Goal: Browse casually

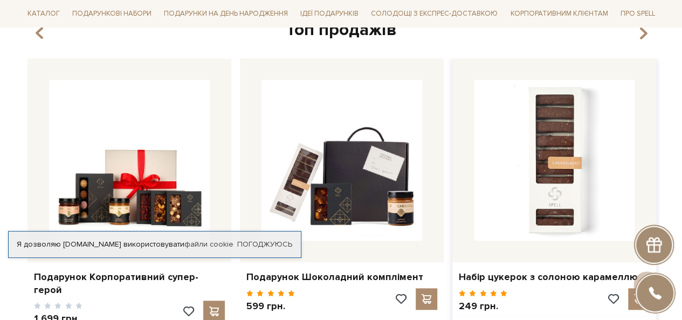
scroll to position [485, 0]
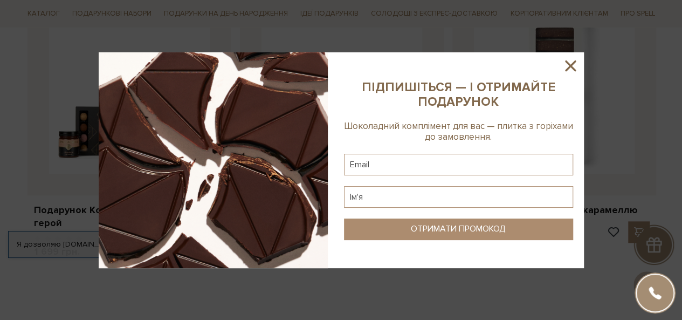
click at [573, 61] on icon at bounding box center [570, 66] width 18 height 18
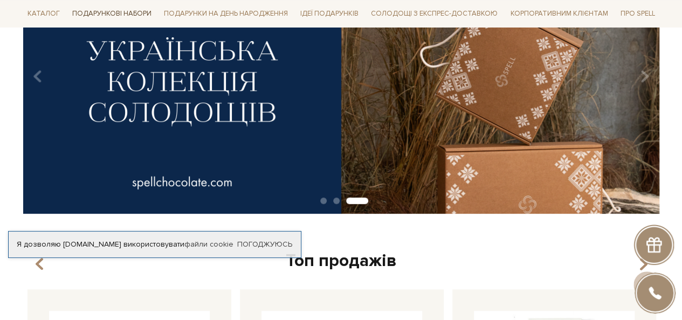
scroll to position [162, 0]
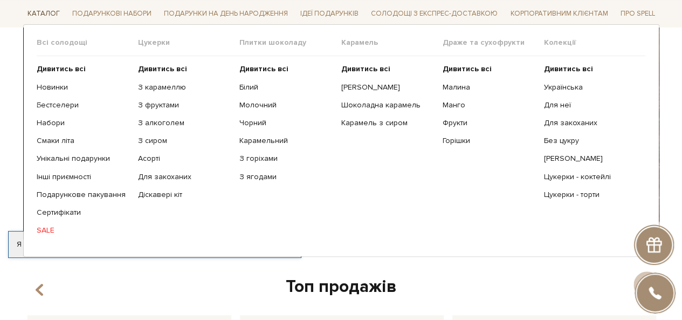
click at [31, 9] on span "Каталог" at bounding box center [43, 13] width 41 height 17
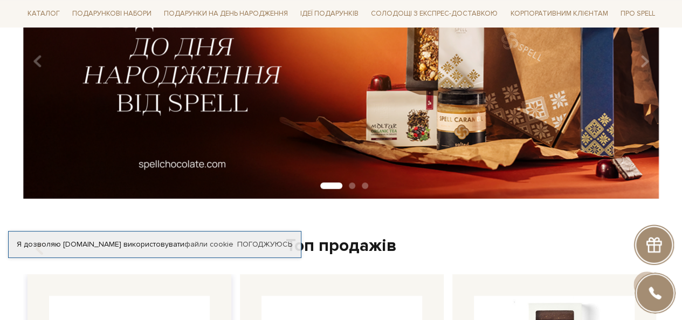
scroll to position [54, 0]
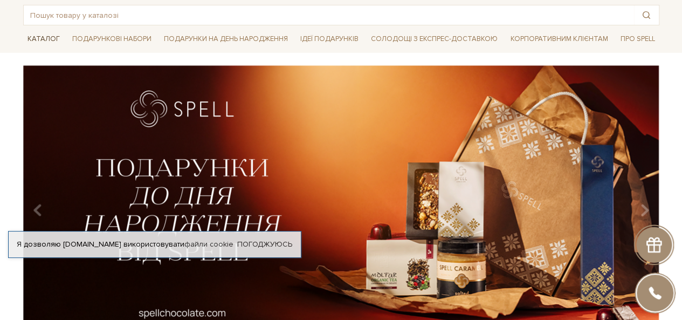
click at [31, 36] on span "Каталог" at bounding box center [43, 39] width 41 height 17
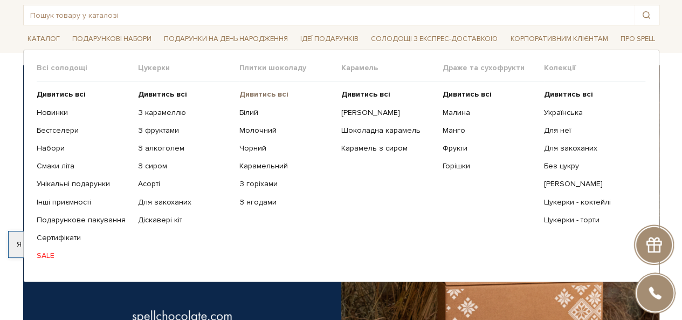
click at [259, 93] on b "Дивитись всі" at bounding box center [263, 93] width 49 height 9
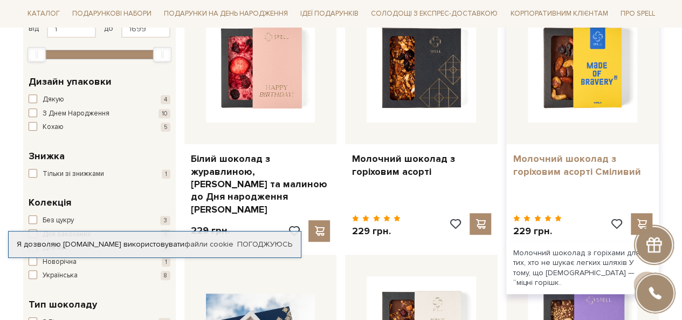
click at [562, 163] on link "Молочний шоколад з горіховим асорті Сміливий" at bounding box center [583, 165] width 140 height 25
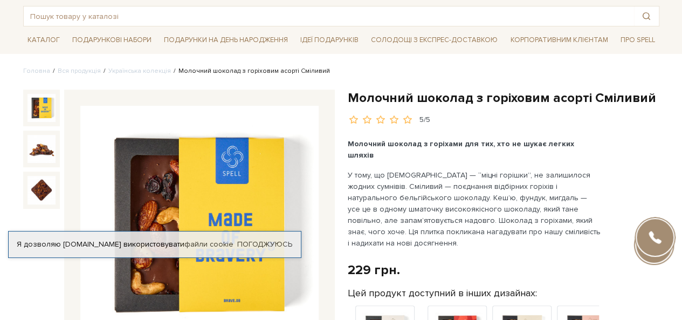
scroll to position [108, 0]
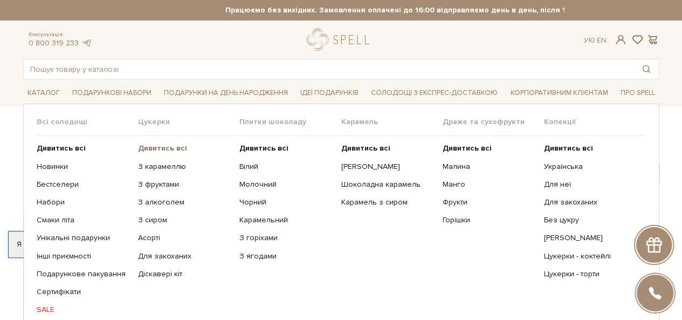
click at [155, 149] on b "Дивитись всі" at bounding box center [162, 147] width 49 height 9
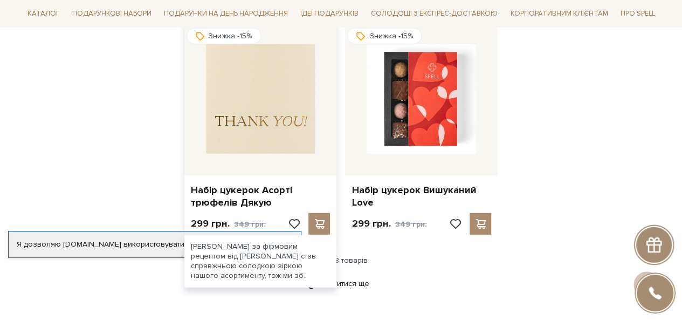
scroll to position [1347, 0]
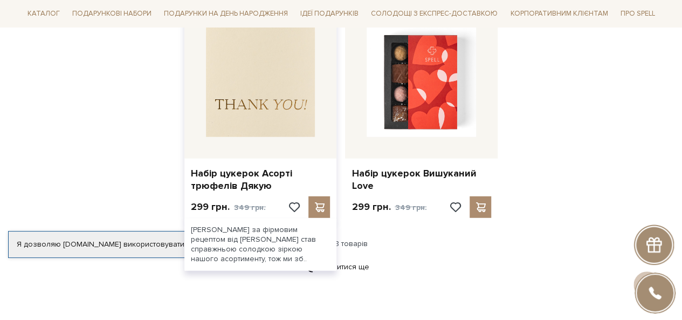
click at [239, 117] on img at bounding box center [260, 81] width 109 height 109
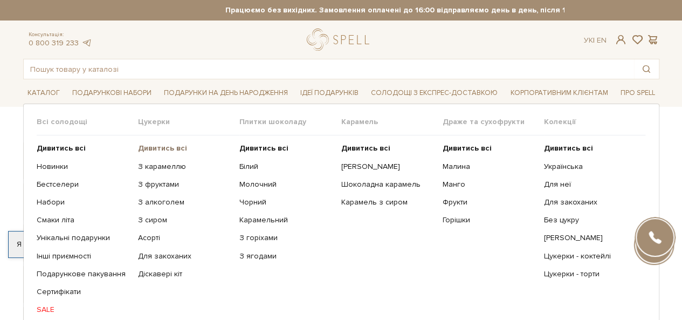
click at [155, 149] on b "Дивитись всі" at bounding box center [162, 147] width 49 height 9
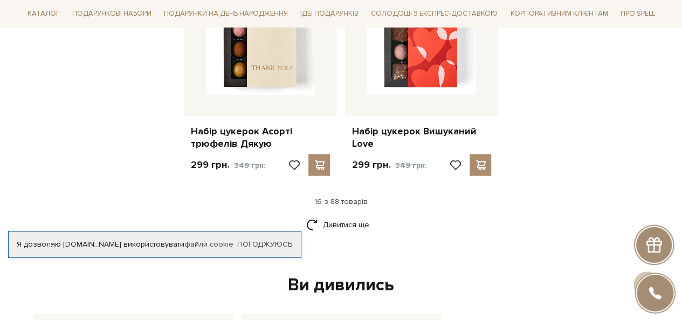
scroll to position [1509, 0]
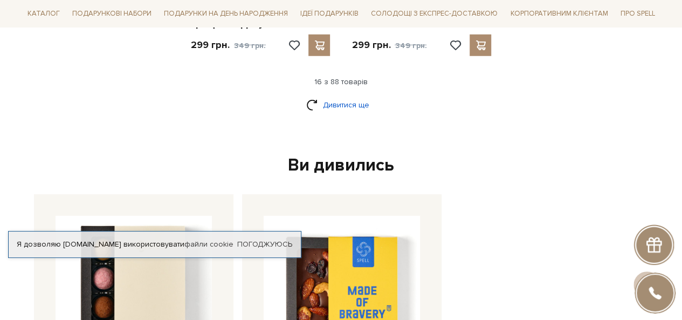
click at [323, 104] on link "Дивитися ще" at bounding box center [341, 104] width 70 height 19
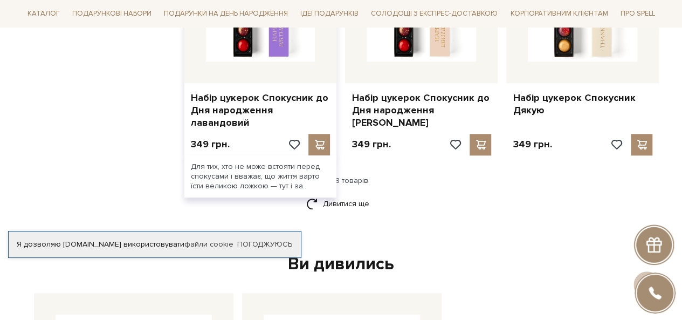
scroll to position [2587, 0]
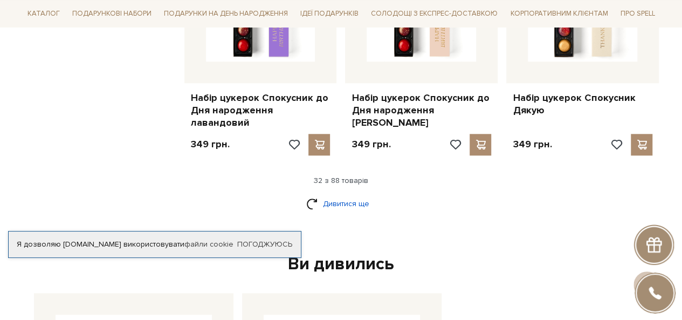
click at [326, 194] on link "Дивитися ще" at bounding box center [341, 203] width 70 height 19
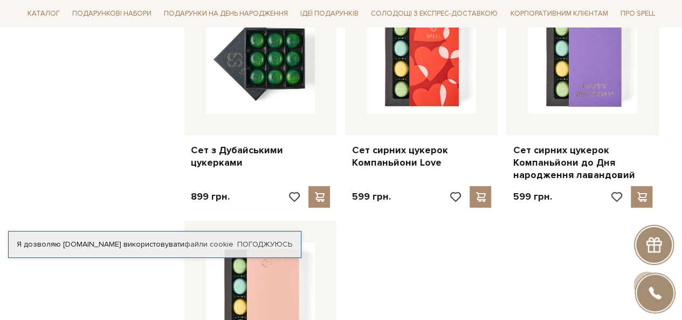
scroll to position [3611, 0]
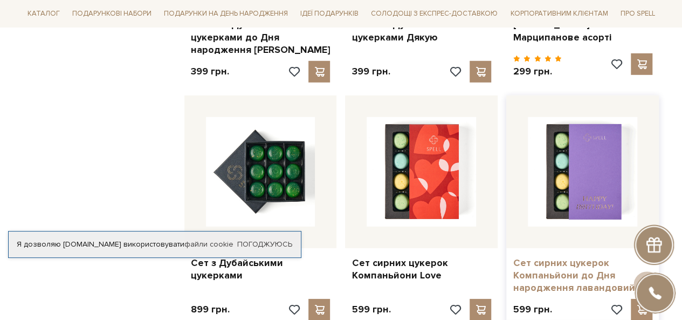
click at [529, 257] on link "Сет сирних цукерок Компаньйони до Дня народження лавандовий" at bounding box center [583, 276] width 140 height 38
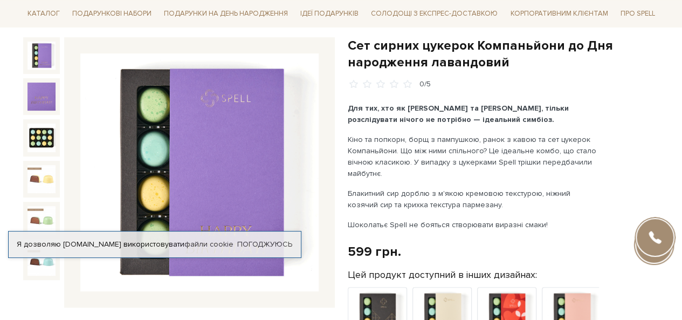
scroll to position [108, 0]
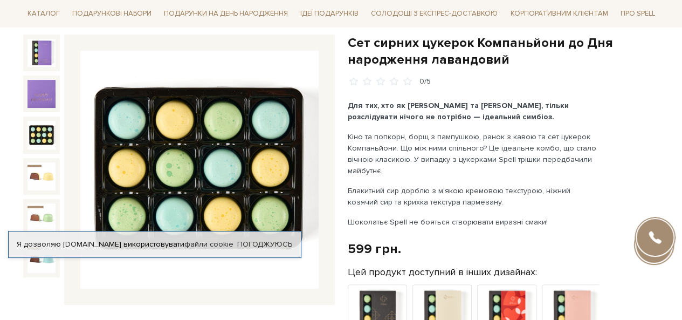
click at [33, 135] on img at bounding box center [41, 135] width 28 height 28
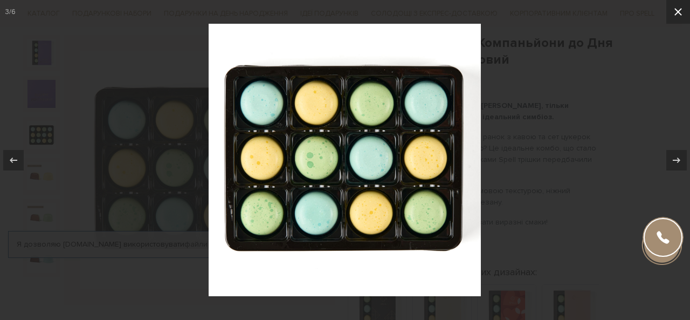
click at [673, 13] on icon at bounding box center [678, 11] width 13 height 13
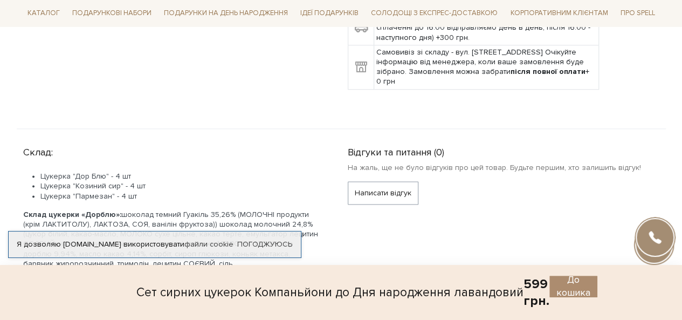
scroll to position [701, 0]
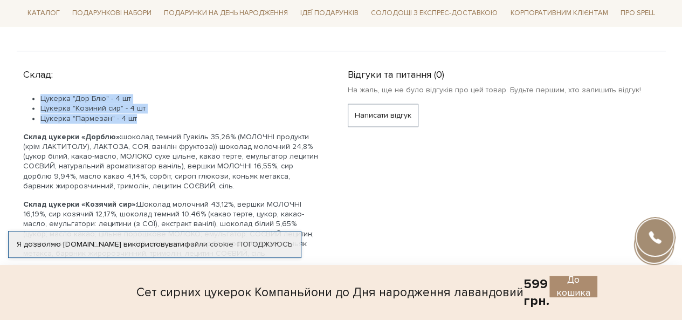
drag, startPoint x: 42, startPoint y: 82, endPoint x: 136, endPoint y: 109, distance: 97.4
click at [136, 109] on ul "Цукерка "Дор Блю" - 4 шт Цукерка "Козиний сир" - 4 шт Цукерка "Пармезан" - 4 шт" at bounding box center [172, 109] width 299 height 30
copy ul "Цукерка "Дор Блю" - 4 шт Цукерка "Козиний сир" - 4 шт Цукерка "Пармезан" - 4 шт"
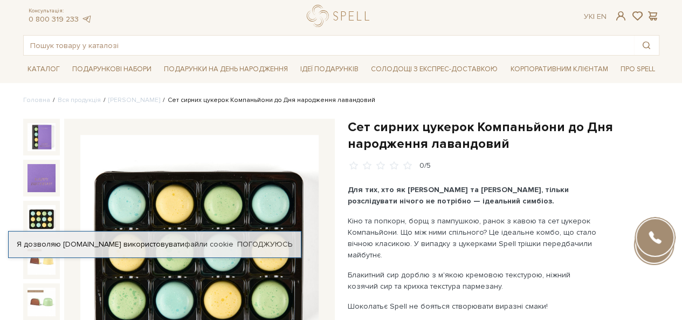
scroll to position [0, 0]
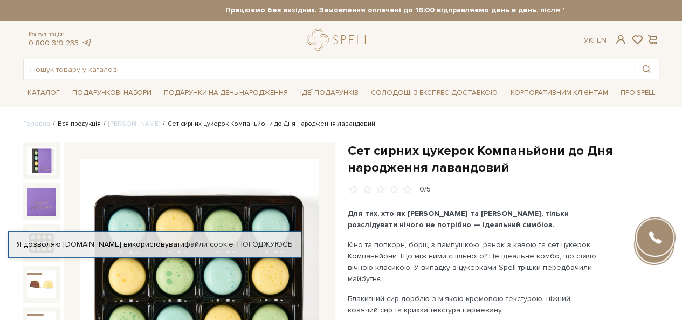
click at [81, 121] on link "Вся продукція" at bounding box center [79, 124] width 43 height 8
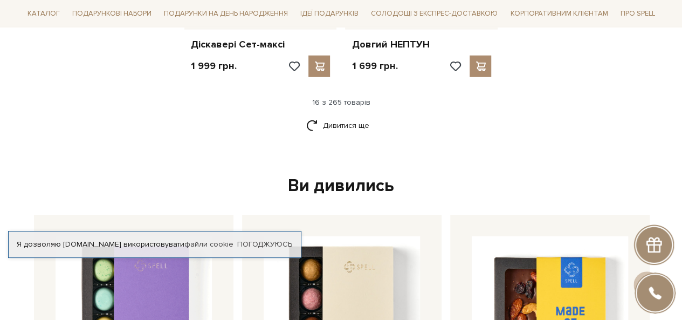
scroll to position [1509, 0]
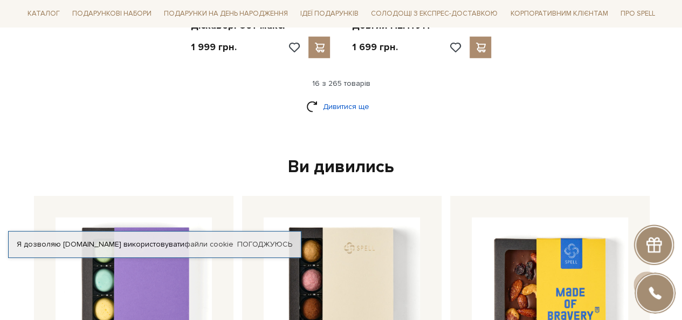
click at [339, 98] on link "Дивитися ще" at bounding box center [341, 106] width 70 height 19
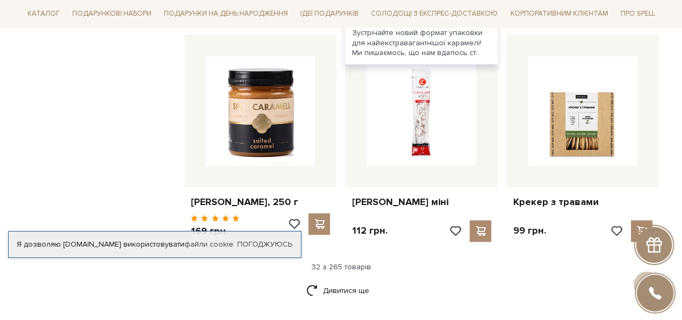
scroll to position [2479, 0]
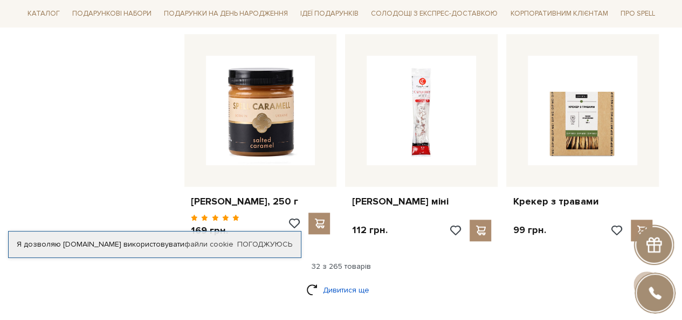
click at [347, 285] on link "Дивитися ще" at bounding box center [341, 289] width 70 height 19
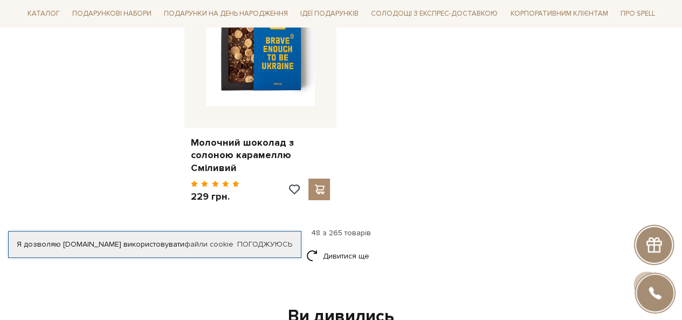
scroll to position [3934, 0]
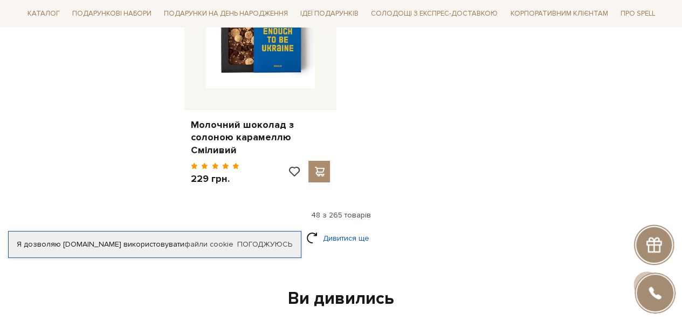
click at [339, 229] on link "Дивитися ще" at bounding box center [341, 238] width 70 height 19
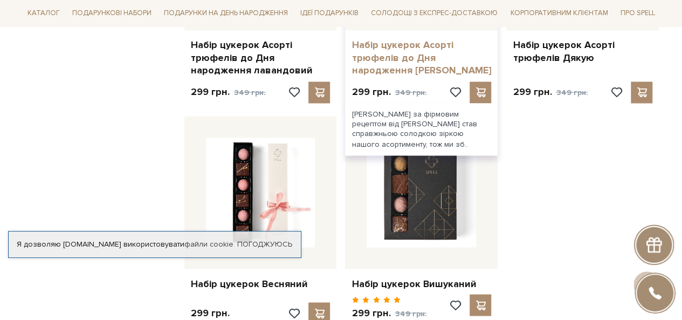
scroll to position [5012, 0]
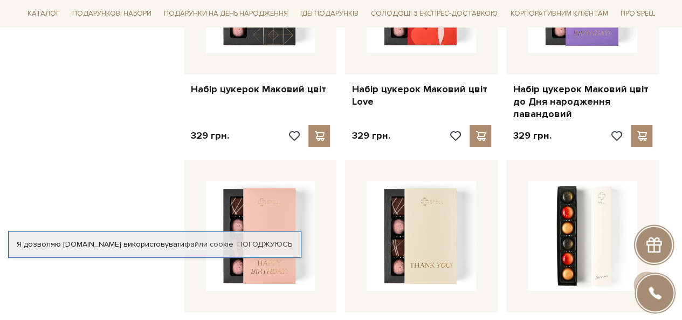
scroll to position [6306, 0]
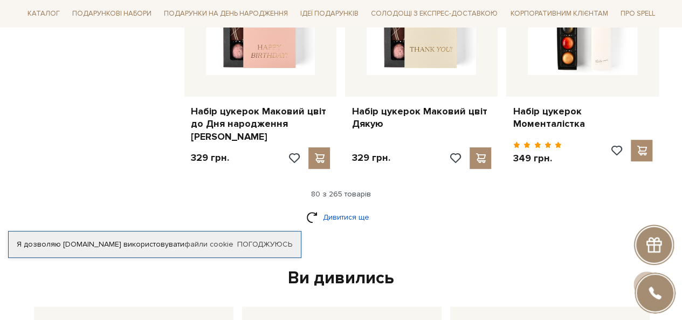
click at [352, 208] on link "Дивитися ще" at bounding box center [341, 217] width 70 height 19
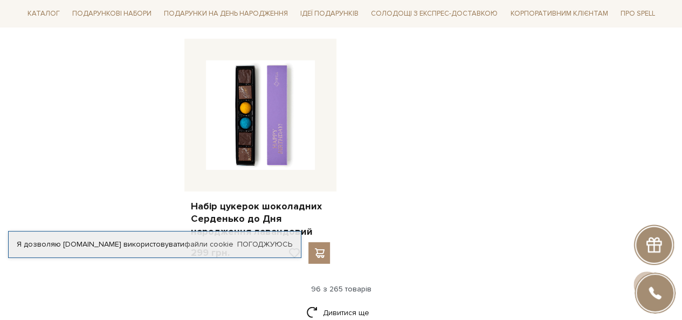
scroll to position [7599, 0]
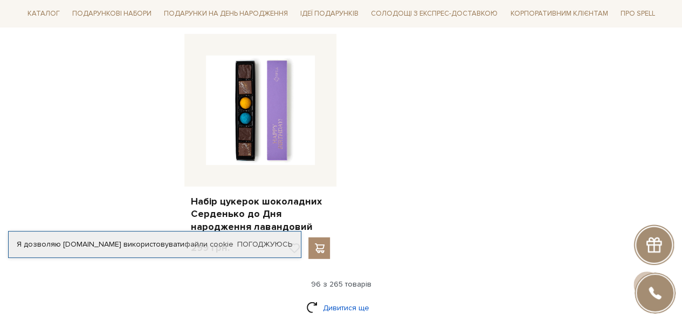
click at [348, 298] on link "Дивитися ще" at bounding box center [341, 307] width 70 height 19
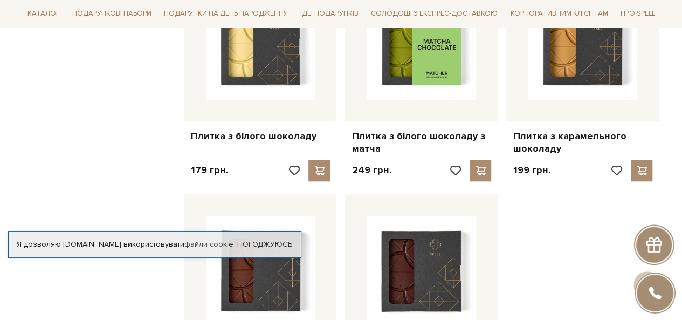
scroll to position [8731, 0]
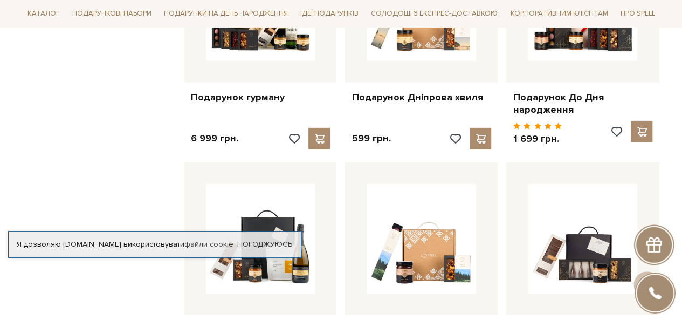
scroll to position [9917, 0]
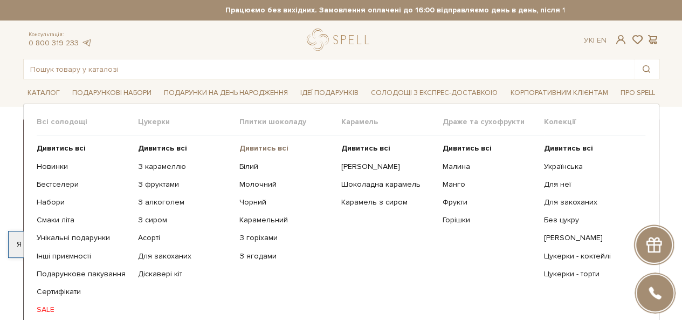
click at [260, 149] on b "Дивитись всі" at bounding box center [263, 147] width 49 height 9
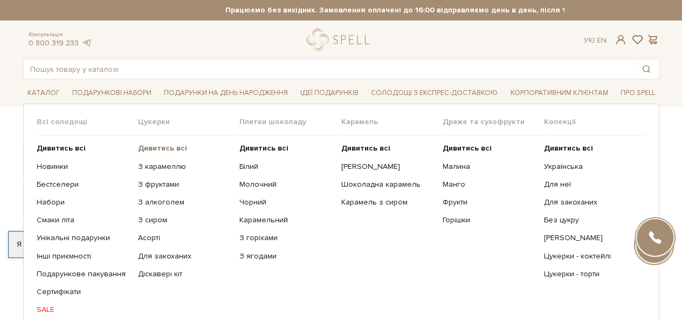
click at [162, 149] on b "Дивитись всі" at bounding box center [162, 147] width 49 height 9
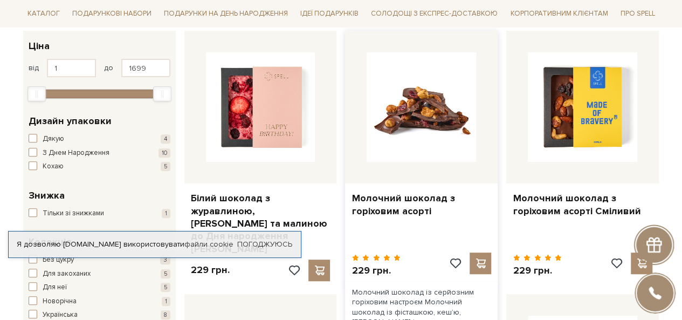
scroll to position [216, 0]
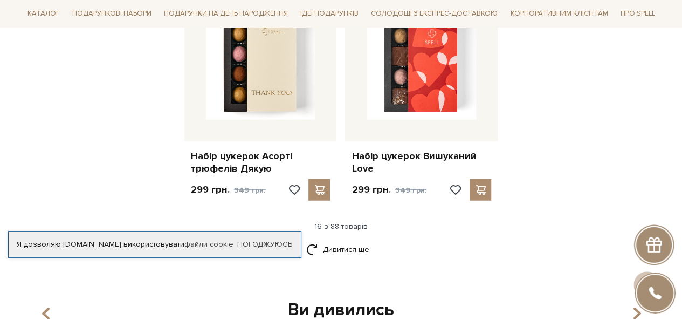
scroll to position [1401, 0]
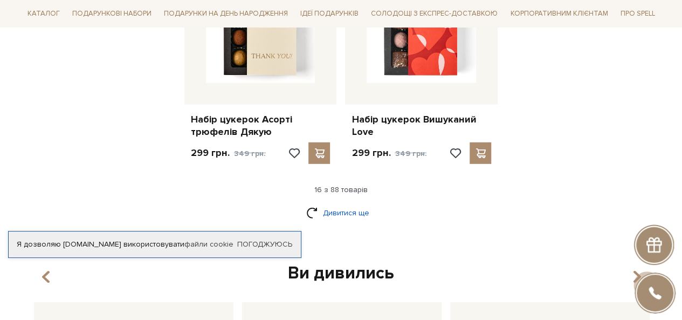
click at [327, 209] on link "Дивитися ще" at bounding box center [341, 212] width 70 height 19
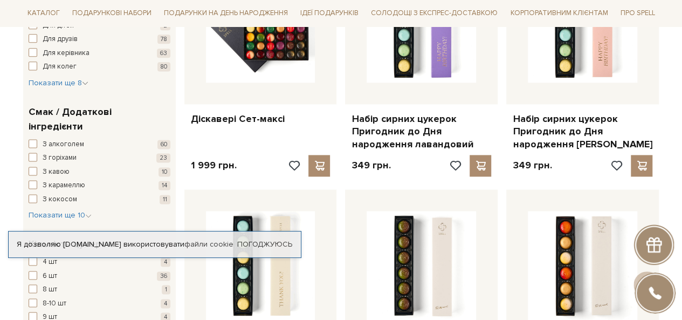
scroll to position [916, 0]
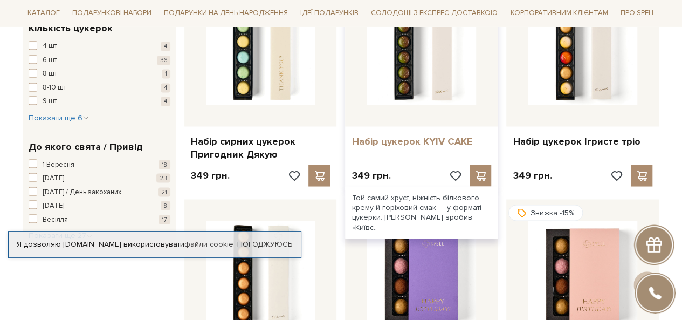
click at [405, 138] on link "Набір цукерок KYIV CAKE" at bounding box center [421, 141] width 140 height 12
